Goal: Navigation & Orientation: Find specific page/section

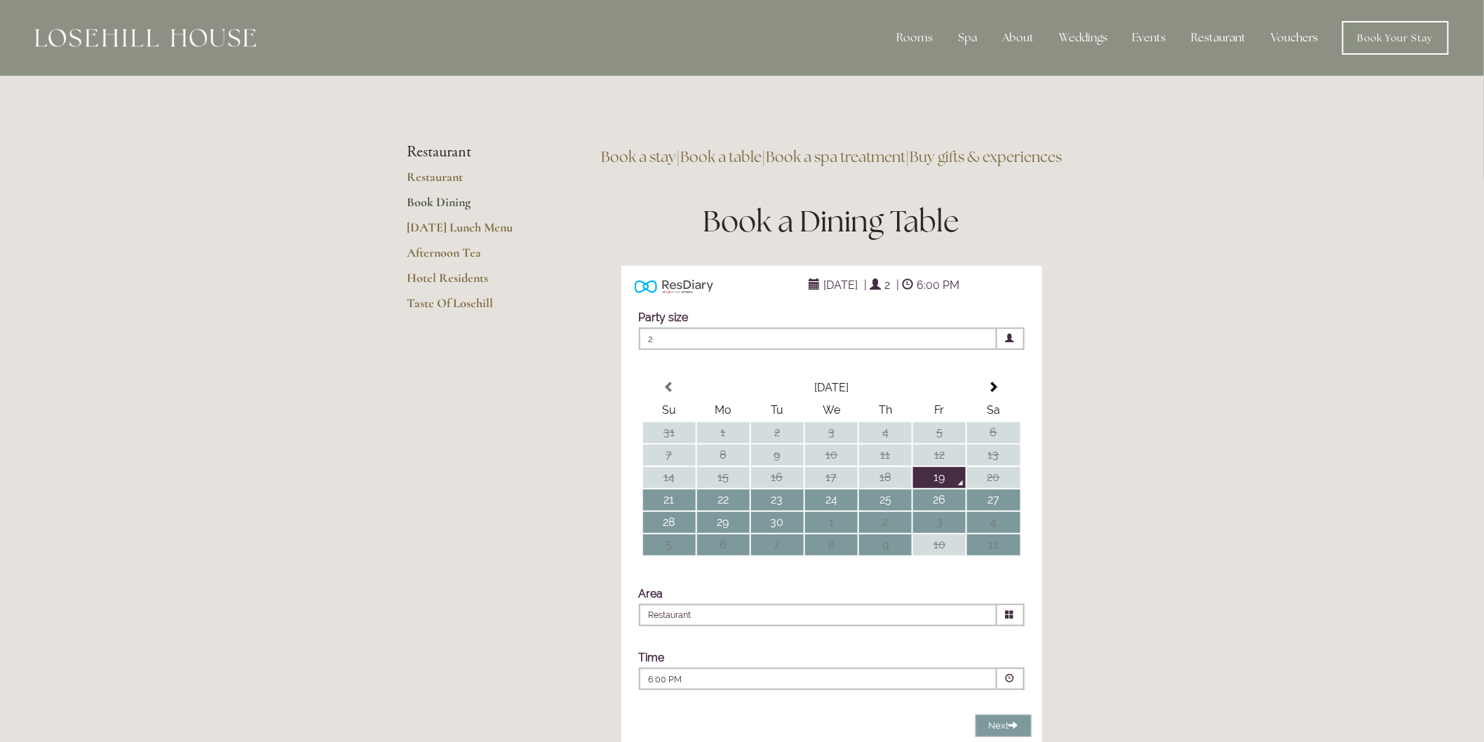
click at [1296, 36] on link "Vouchers" at bounding box center [1294, 38] width 69 height 28
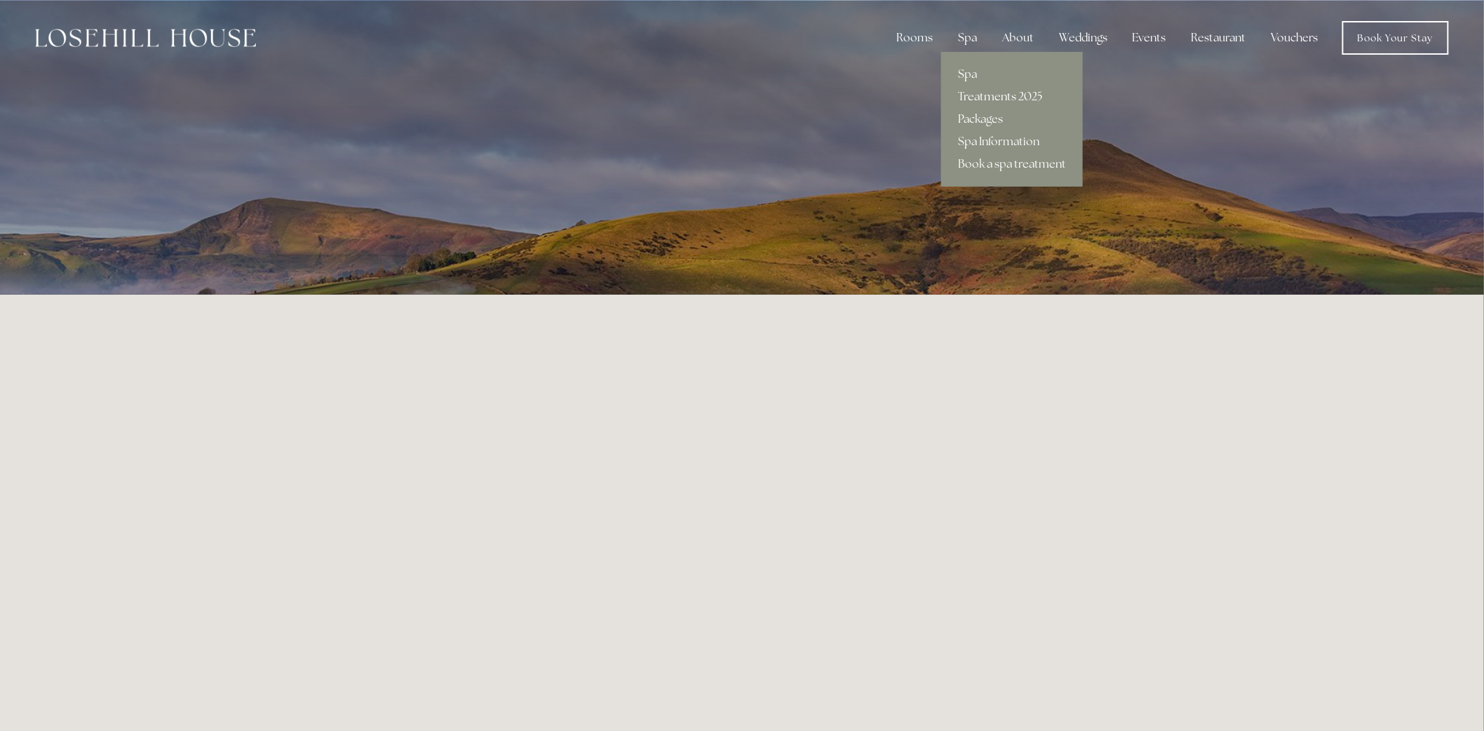
click at [987, 95] on link "Treatments 2025" at bounding box center [1012, 97] width 142 height 22
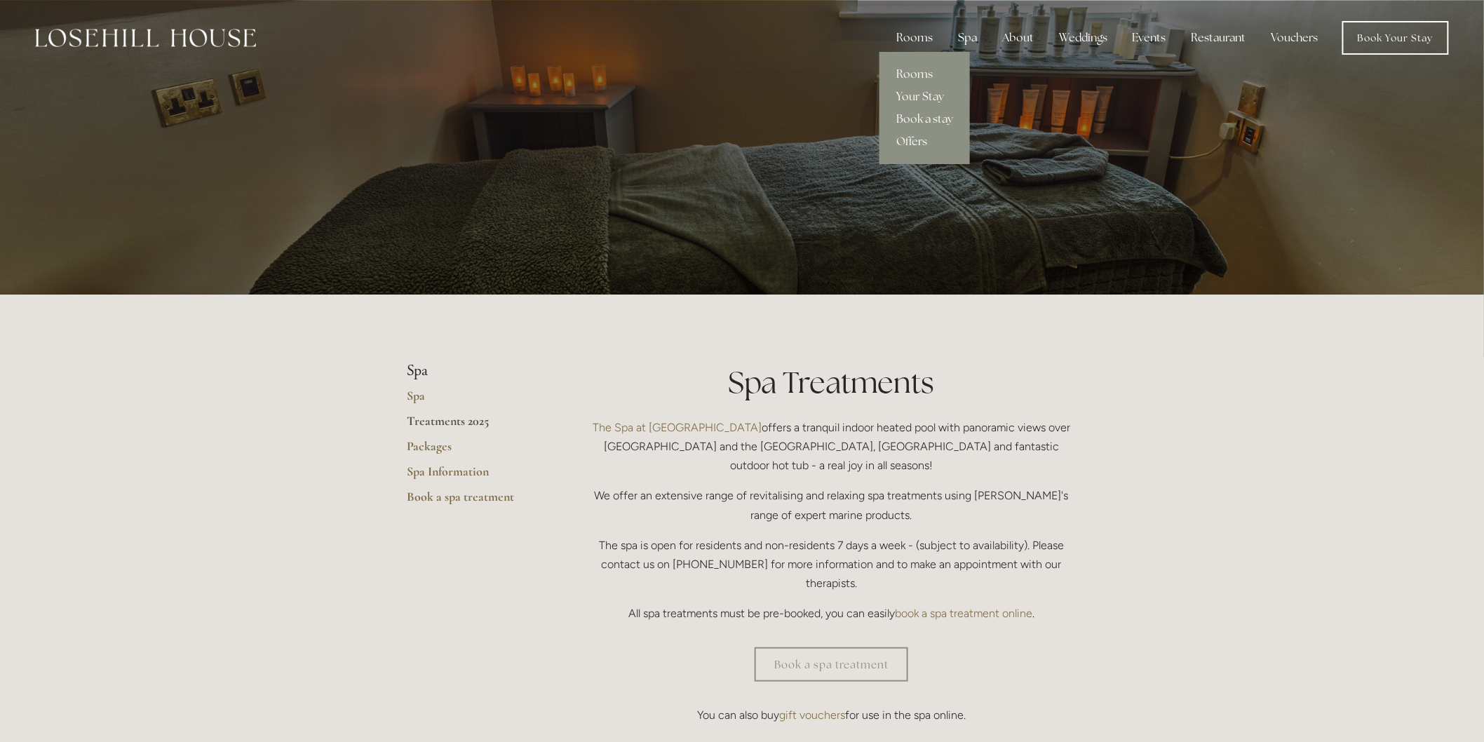
click at [909, 38] on div "Rooms" at bounding box center [914, 38] width 59 height 28
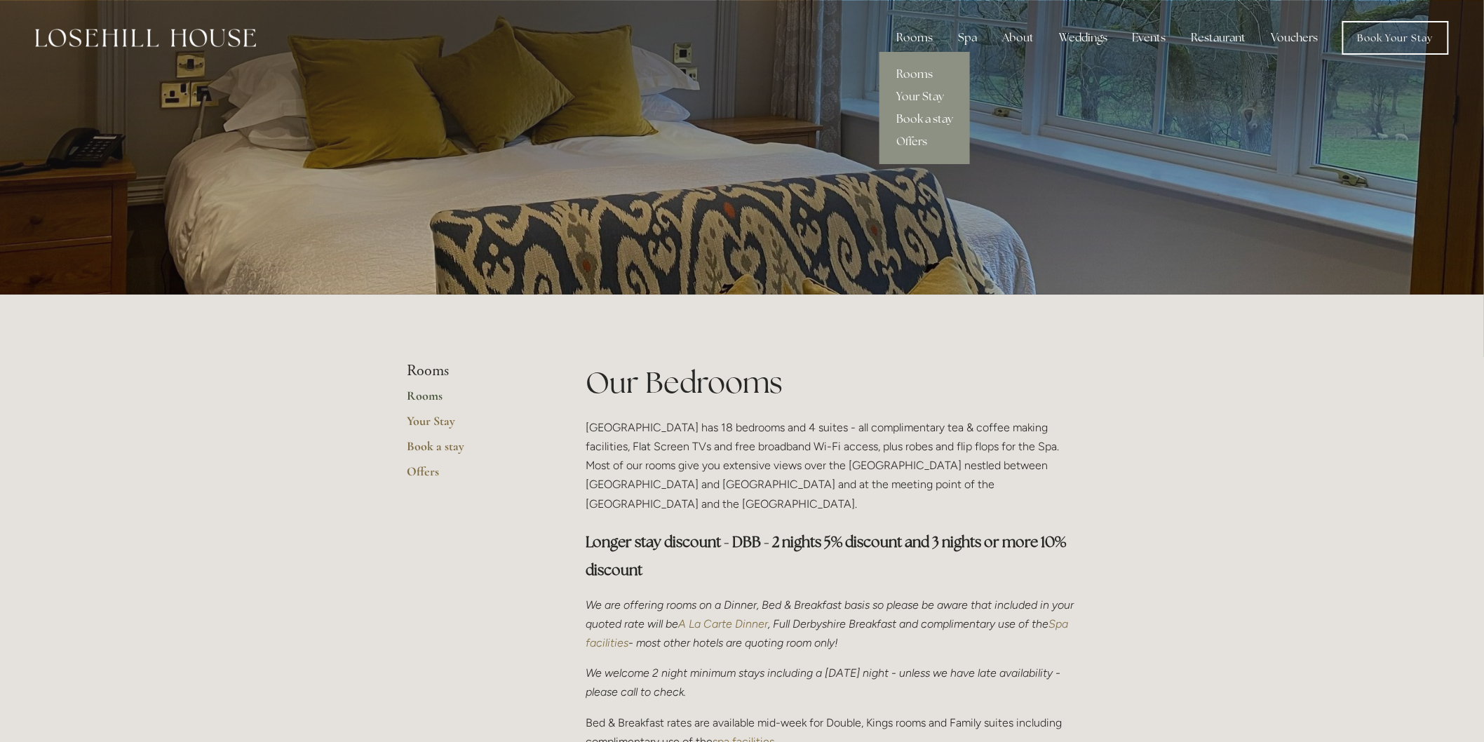
click at [930, 116] on link "Book a stay" at bounding box center [924, 119] width 90 height 22
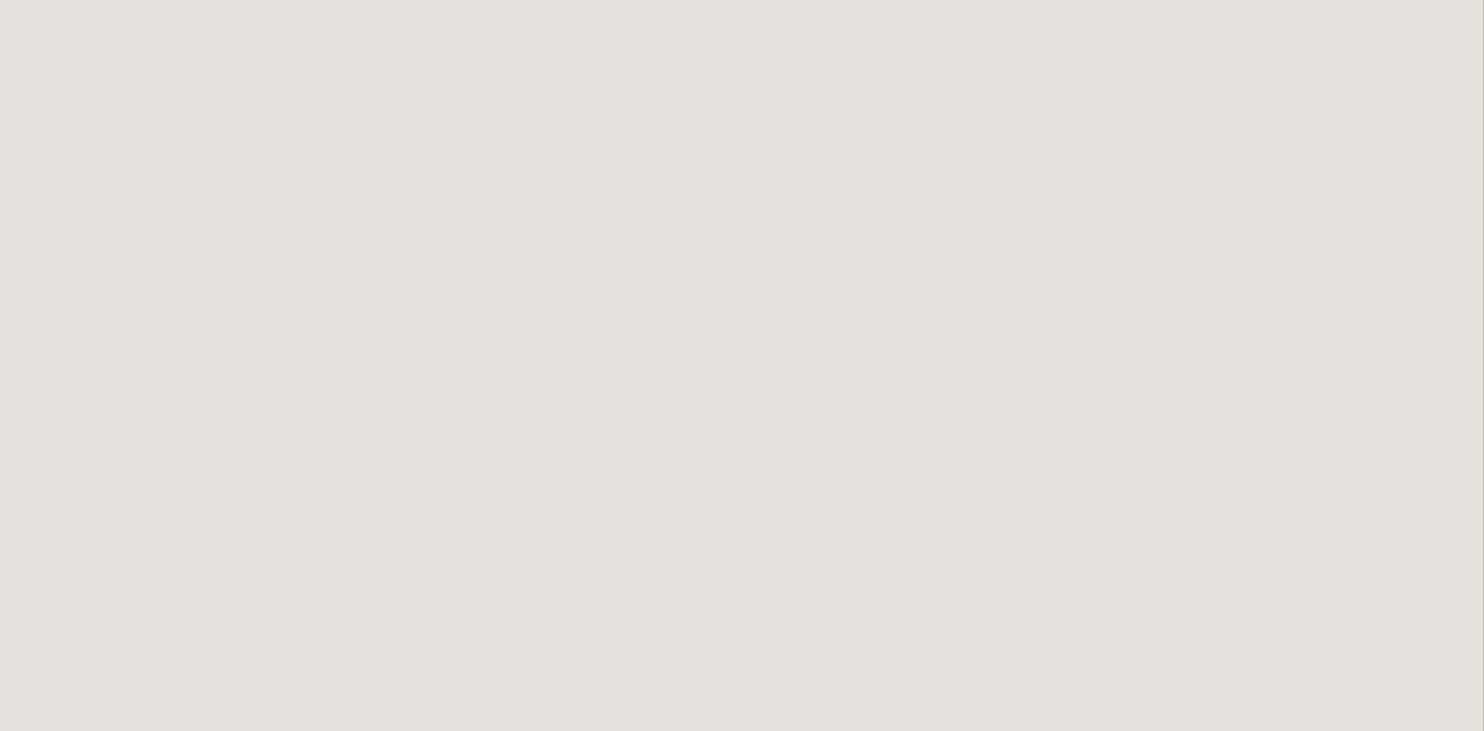
scroll to position [1945, 0]
